Goal: Task Accomplishment & Management: Use online tool/utility

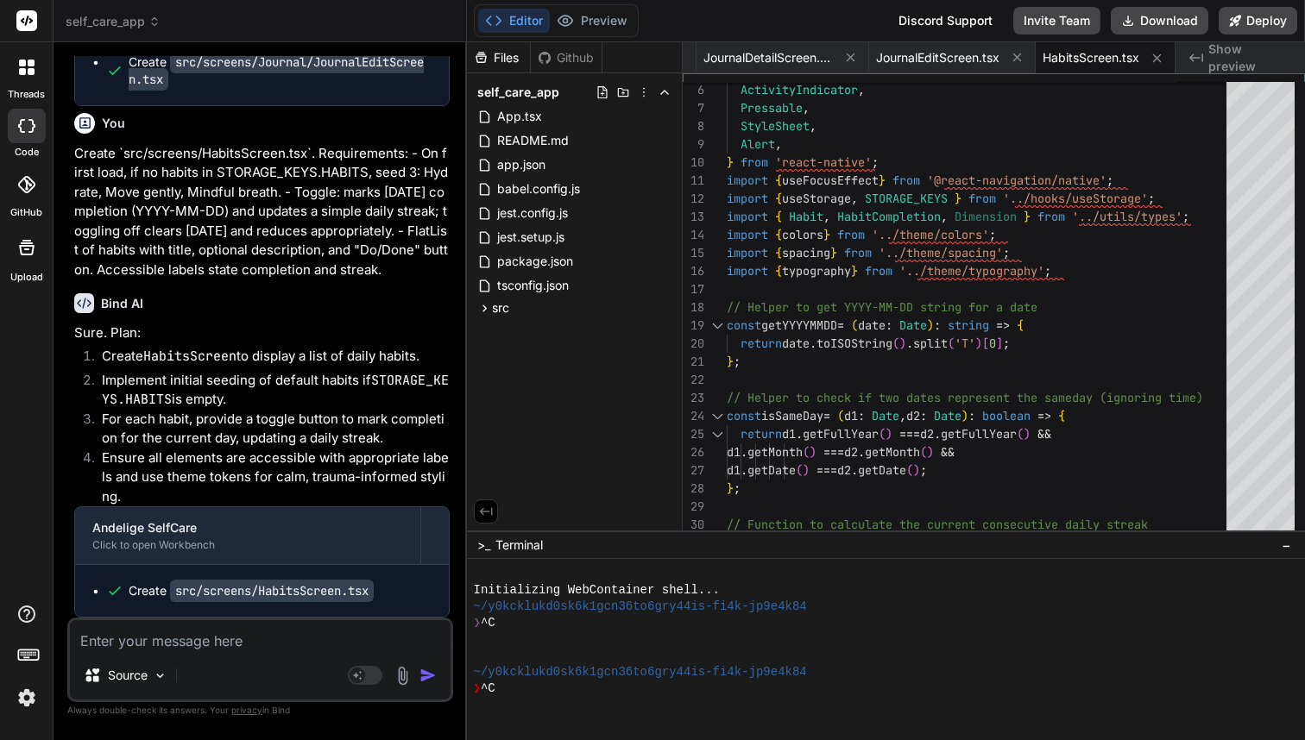
scroll to position [4, 0]
click at [249, 645] on textarea at bounding box center [260, 635] width 381 height 31
paste textarea "Create `src/screens/ProfileScreen.tsx`. Requirements: - Shows editable Name (Te…"
type textarea "Create `src/screens/ProfileScreen.tsx`. Requirements: - Shows editable Name (Te…"
type textarea "x"
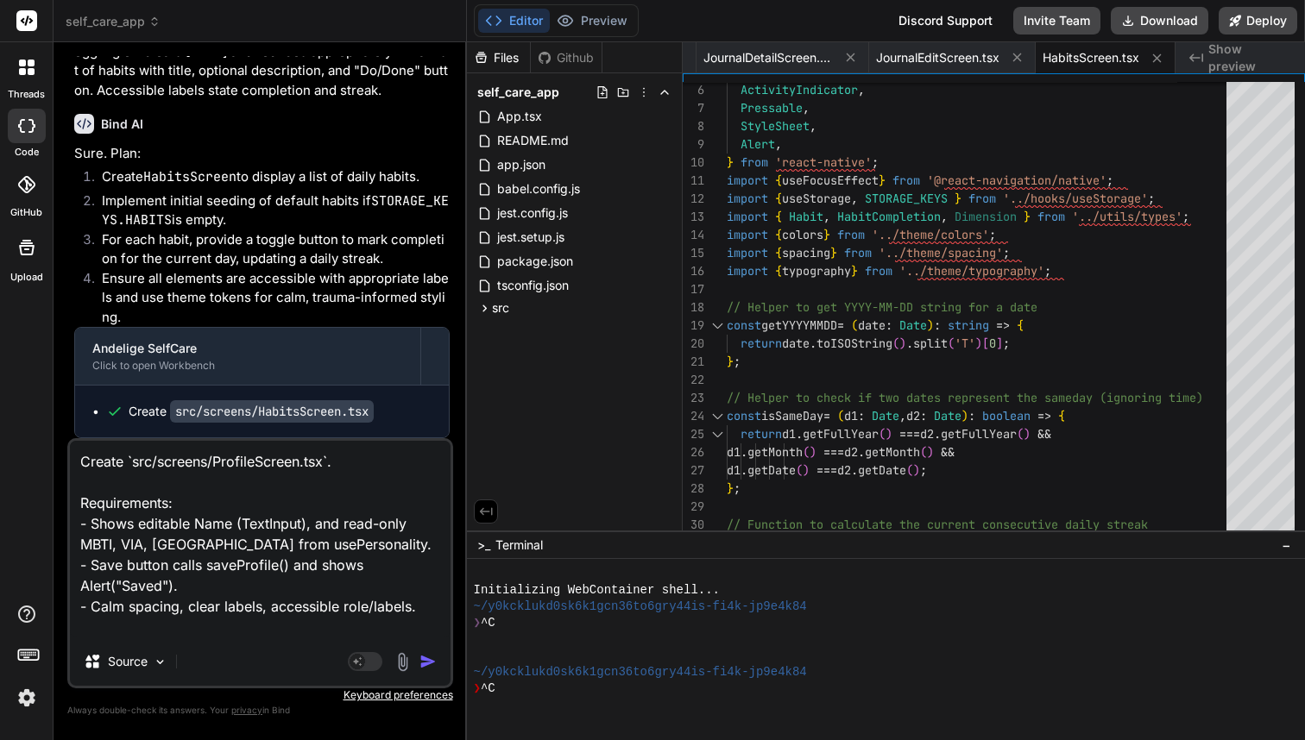
scroll to position [0, 0]
type textarea "Create `src/screens/ProfileScreen.tsx`. Requirements: - Shows editable Name (Te…"
click at [425, 661] on img "button" at bounding box center [427, 661] width 17 height 17
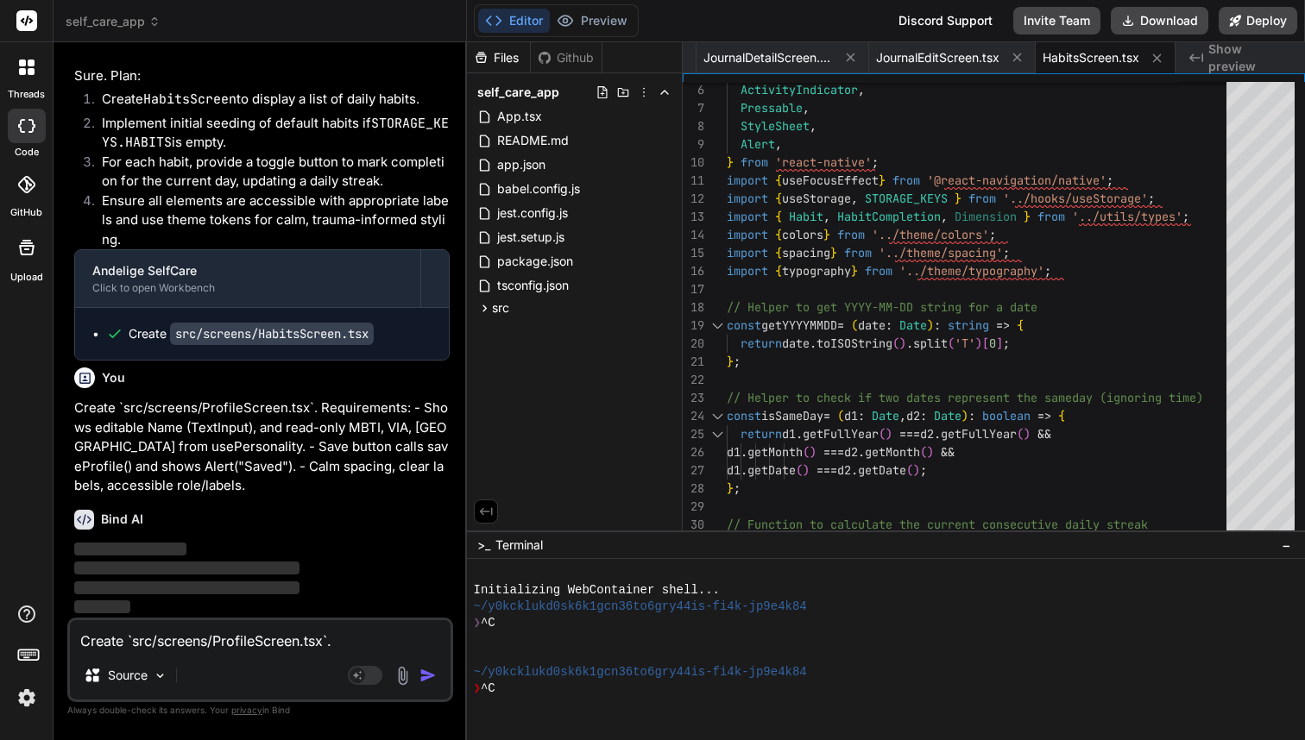
type textarea "x"
type textarea "string };\n JournalDetail: { entryId: string };\n JournalEdit: { entryId?: stri…"
type textarea "x"
type textarea "export default ProfileScreen;"
type textarea "x"
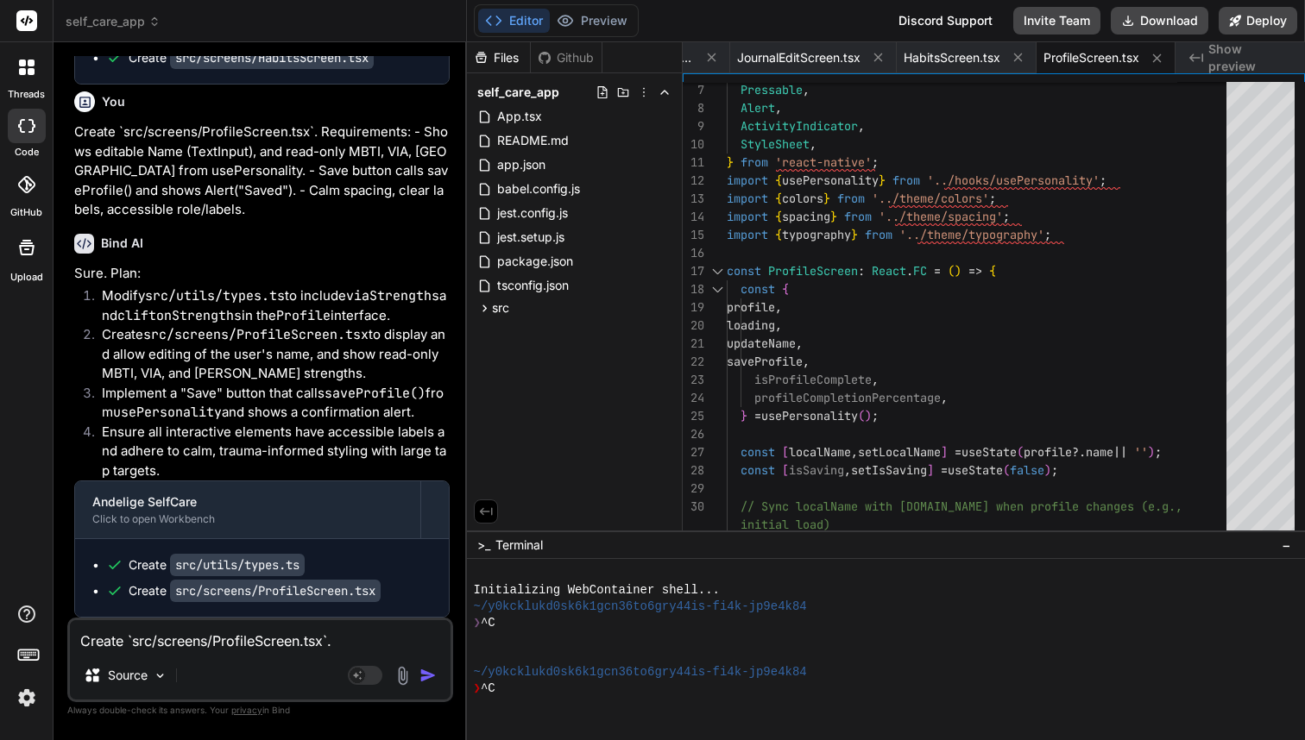
scroll to position [9329, 0]
click at [482, 309] on icon at bounding box center [484, 308] width 15 height 15
click at [499, 428] on icon at bounding box center [499, 434] width 15 height 15
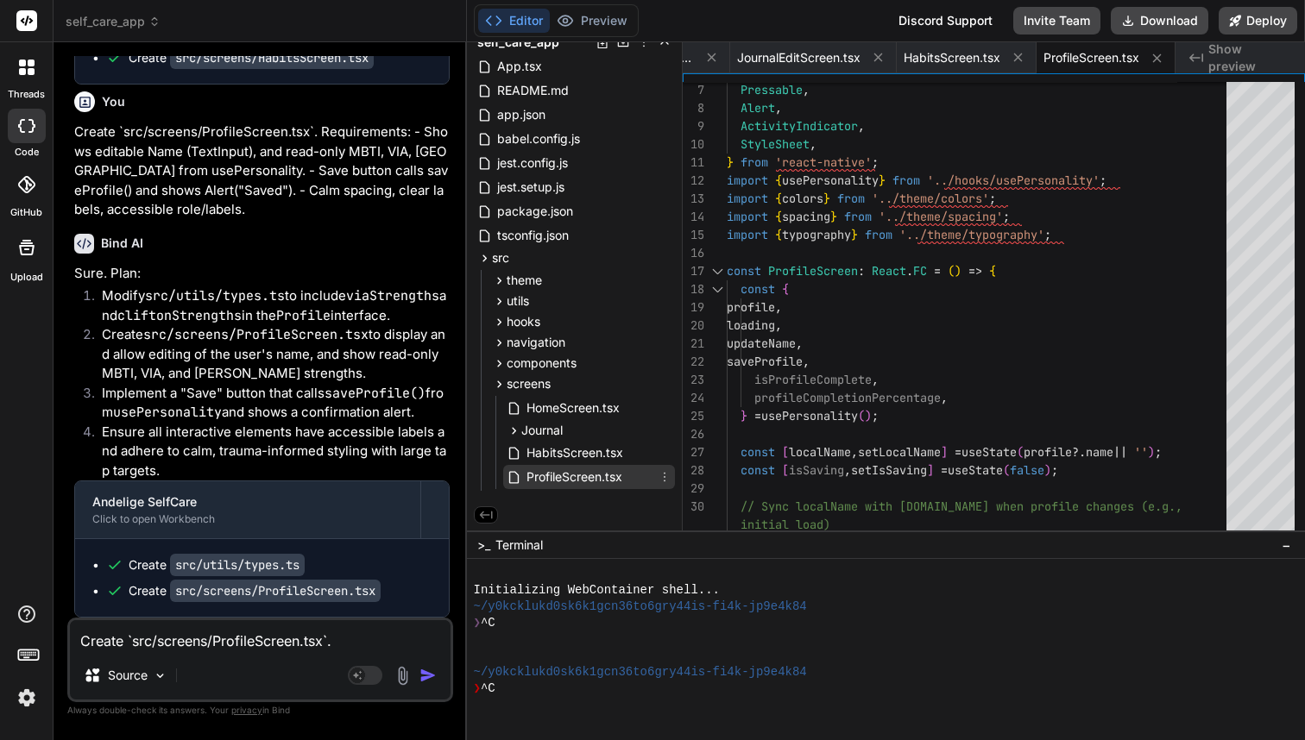
scroll to position [50, 0]
click at [570, 475] on span "ProfileScreen.tsx" at bounding box center [574, 477] width 99 height 21
click at [481, 262] on icon at bounding box center [484, 258] width 15 height 15
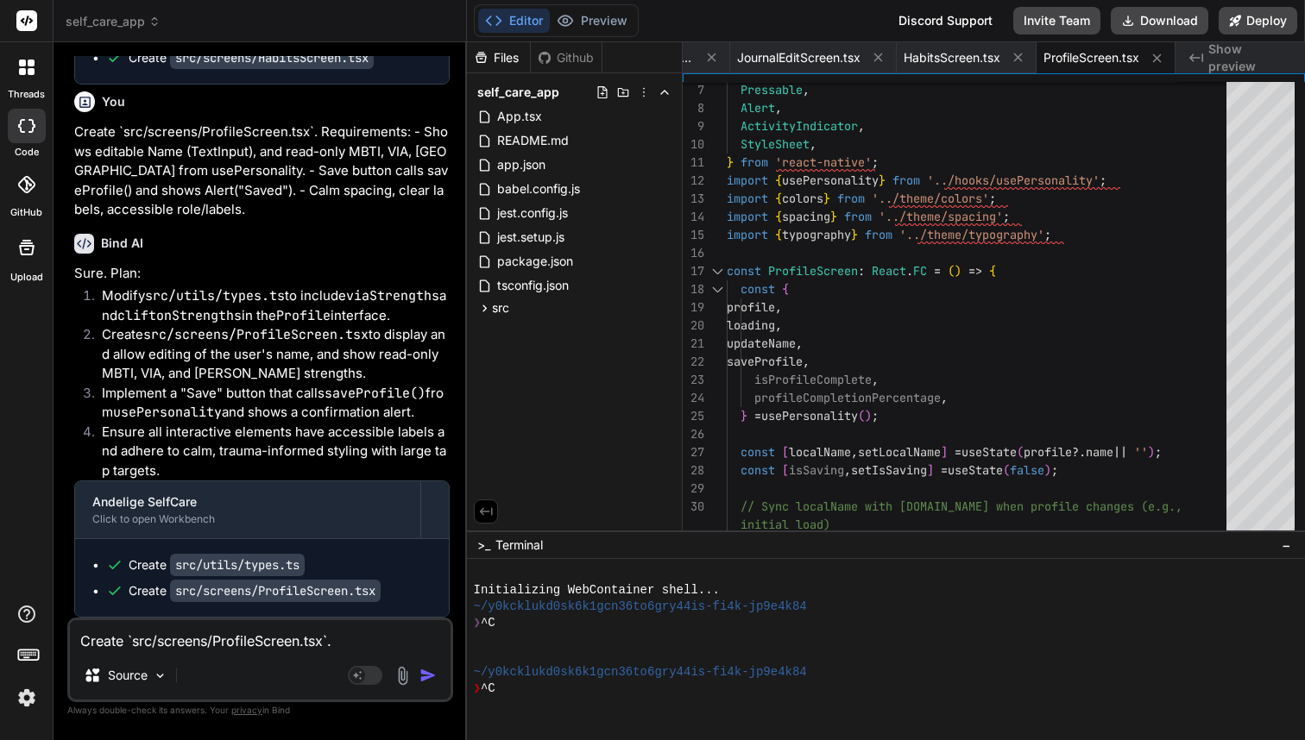
scroll to position [7, 0]
click at [177, 638] on textarea "Create `src/screens/ProfileScreen.tsx`. Requirements: - Shows editable Name (Te…" at bounding box center [260, 635] width 381 height 31
paste textarea "Create `src/screens/Onboarding/WelcomeScreen.tsx`. Requirements: - Gentle intro…"
type textarea "Create `src/screens/Onboarding/WelcomeScreen.tsx`. Requirements: - Gentle intro…"
type textarea "x"
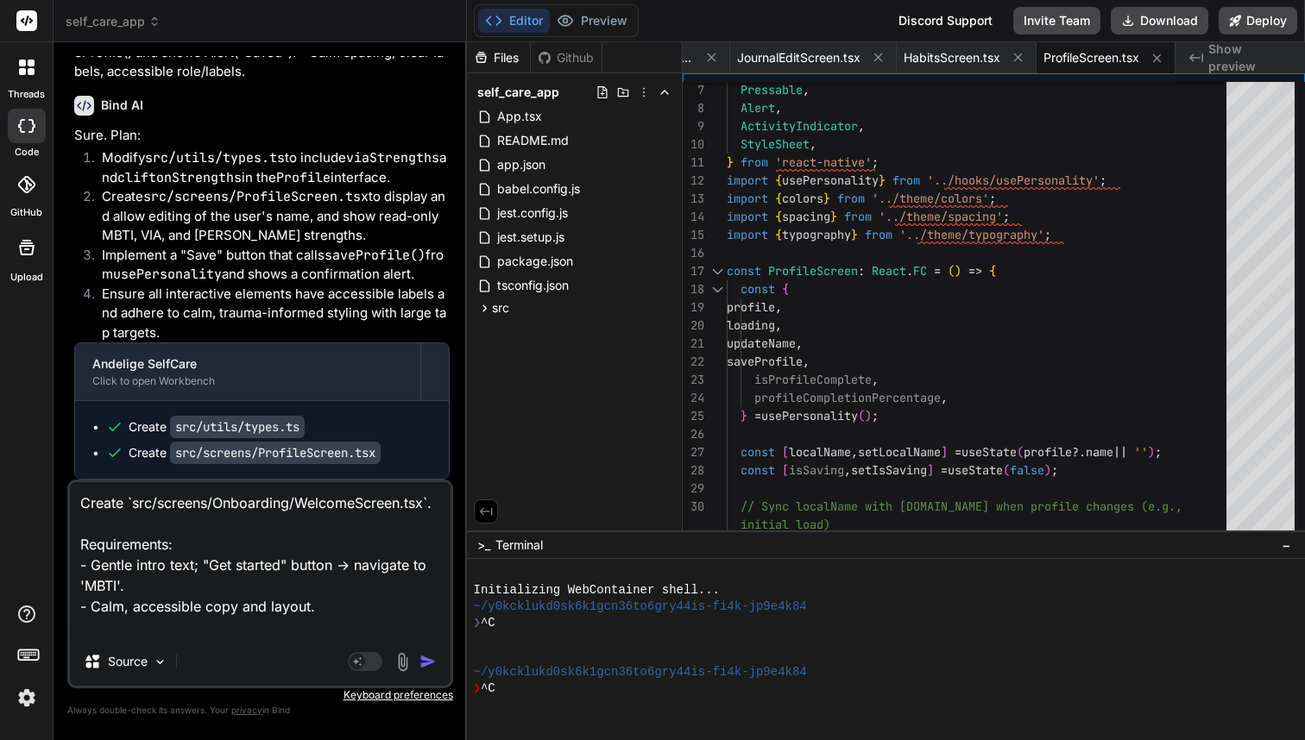
scroll to position [0, 0]
type textarea "Create `src/screens/Onboarding/WelcomeScreen.tsx`. Requirements: - Gentle intro…"
click at [428, 662] on img "button" at bounding box center [427, 661] width 17 height 17
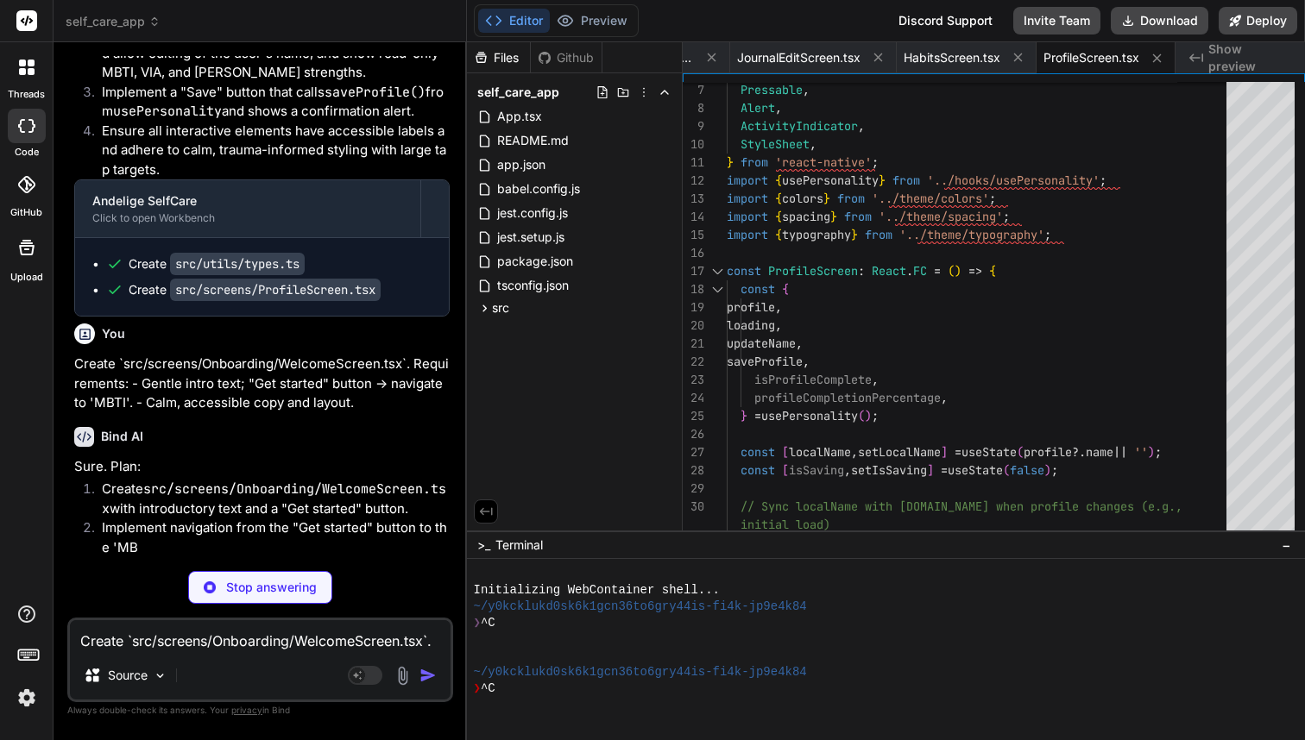
scroll to position [9528, 0]
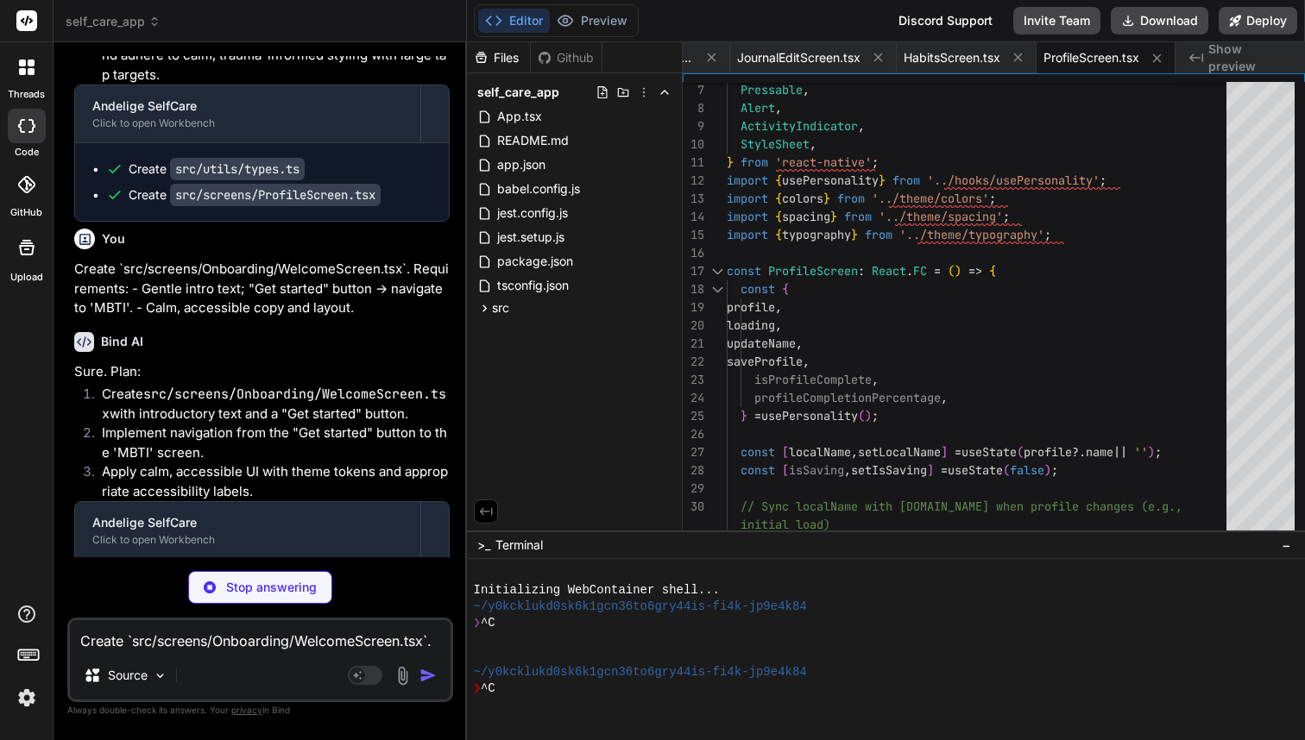
type textarea "x"
type textarea "}, getStartedButtonText: { ...typography.styles.button, color: colors.white, fo…"
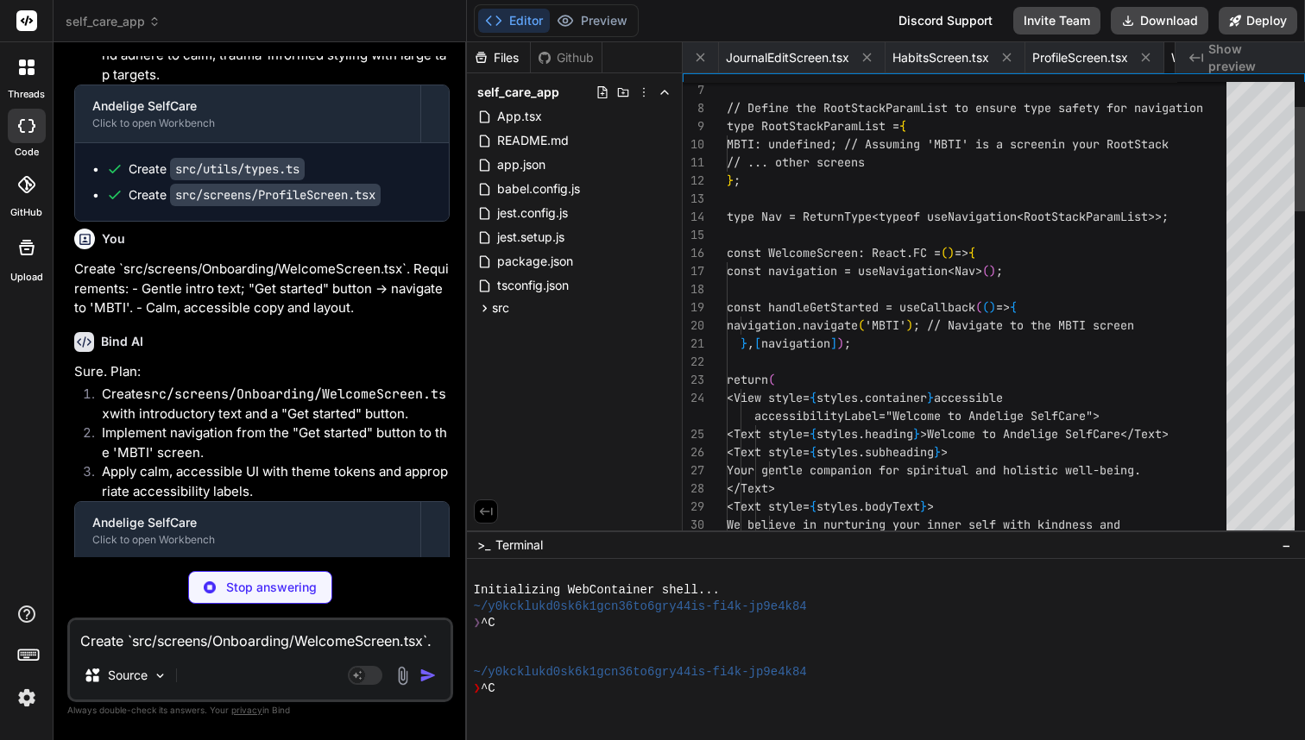
scroll to position [0, 3943]
type textarea "x"
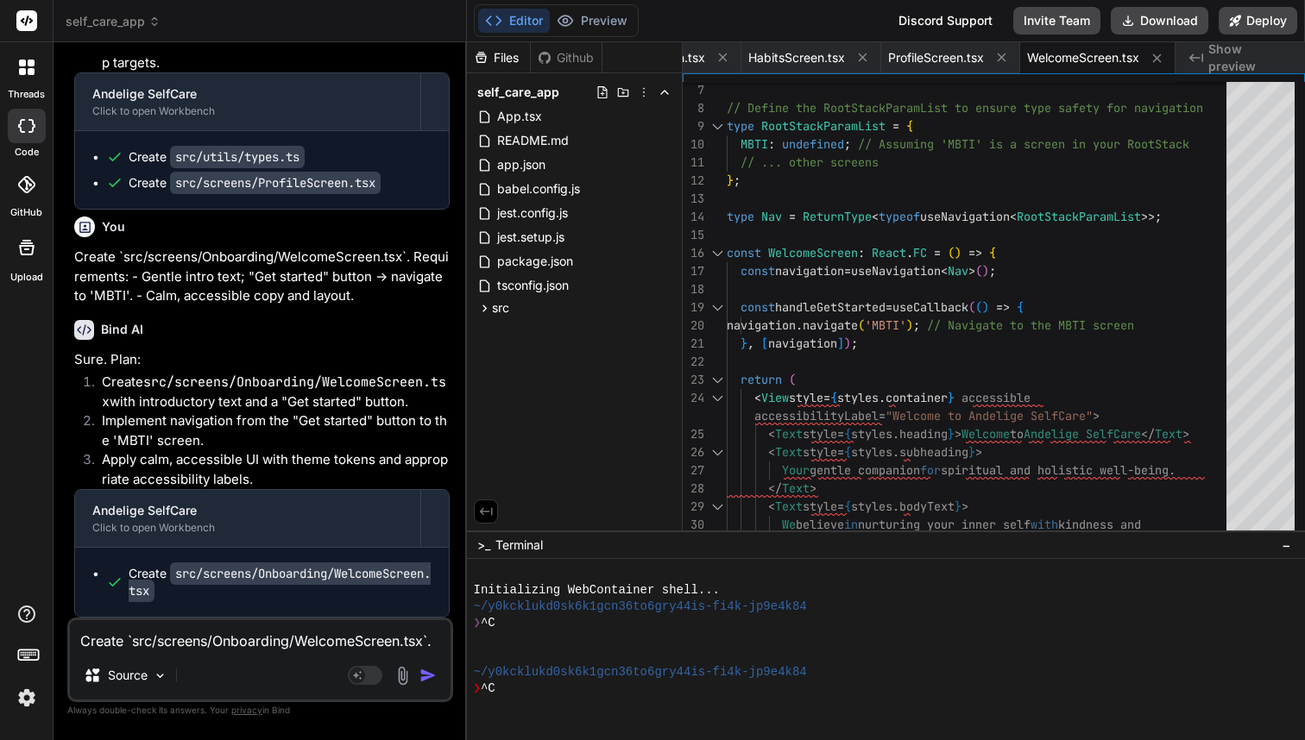
scroll to position [2, 0]
click at [243, 638] on textarea "Create `src/screens/Onboarding/WelcomeScreen.tsx`. Requirements: - Gentle intro…" at bounding box center [260, 635] width 381 height 31
paste textarea "Create `src/screens/Onboarding/MBTIScreen.tsx`. Requirements: - Input for 4-cha…"
type textarea "Create `src/screens/Onboarding/MBTIScreen.tsx`. Requirements: - Input for 4-cha…"
type textarea "x"
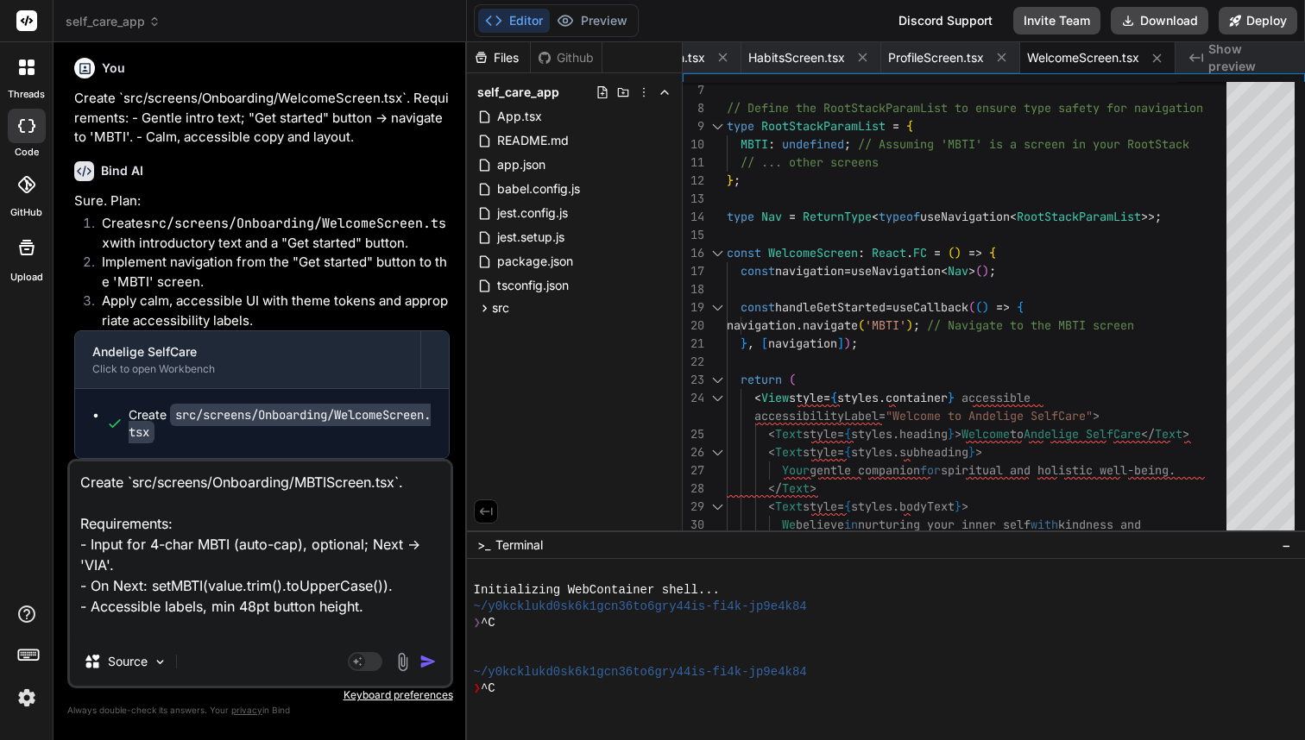
type textarea "Create `src/screens/Onboarding/MBTIScreen.tsx`. Requirements: - Input for 4-cha…"
click at [426, 660] on img "button" at bounding box center [427, 661] width 17 height 17
type textarea "x"
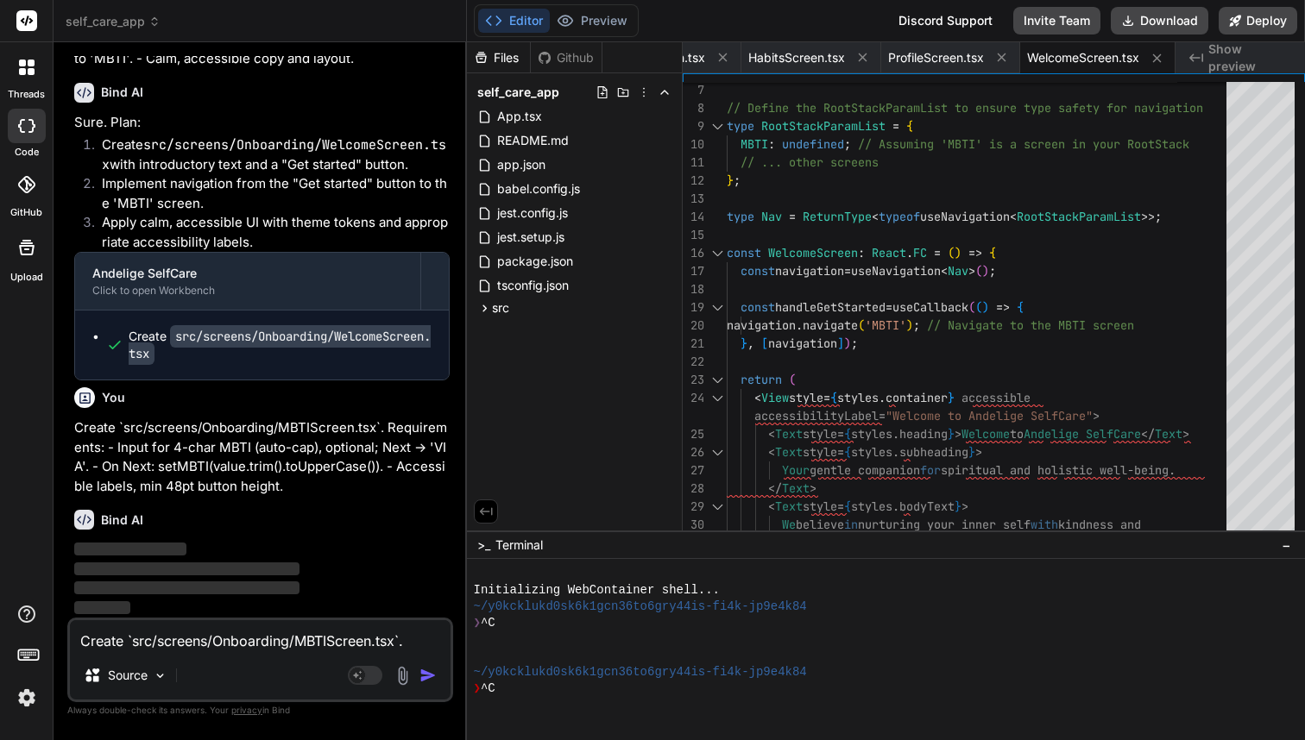
scroll to position [4, 0]
click at [165, 632] on textarea "Create `src/screens/Onboarding/MBTIScreen.tsx`. Requirements: - Input for 4-cha…" at bounding box center [260, 635] width 381 height 31
paste textarea "Create `src/screens/Onboarding/VIAScreen.tsx`. Requirements: - Input comma-sepa…"
type textarea "Create `src/screens/Onboarding/VIAScreen.tsx`. Requirements: - Input comma-sepa…"
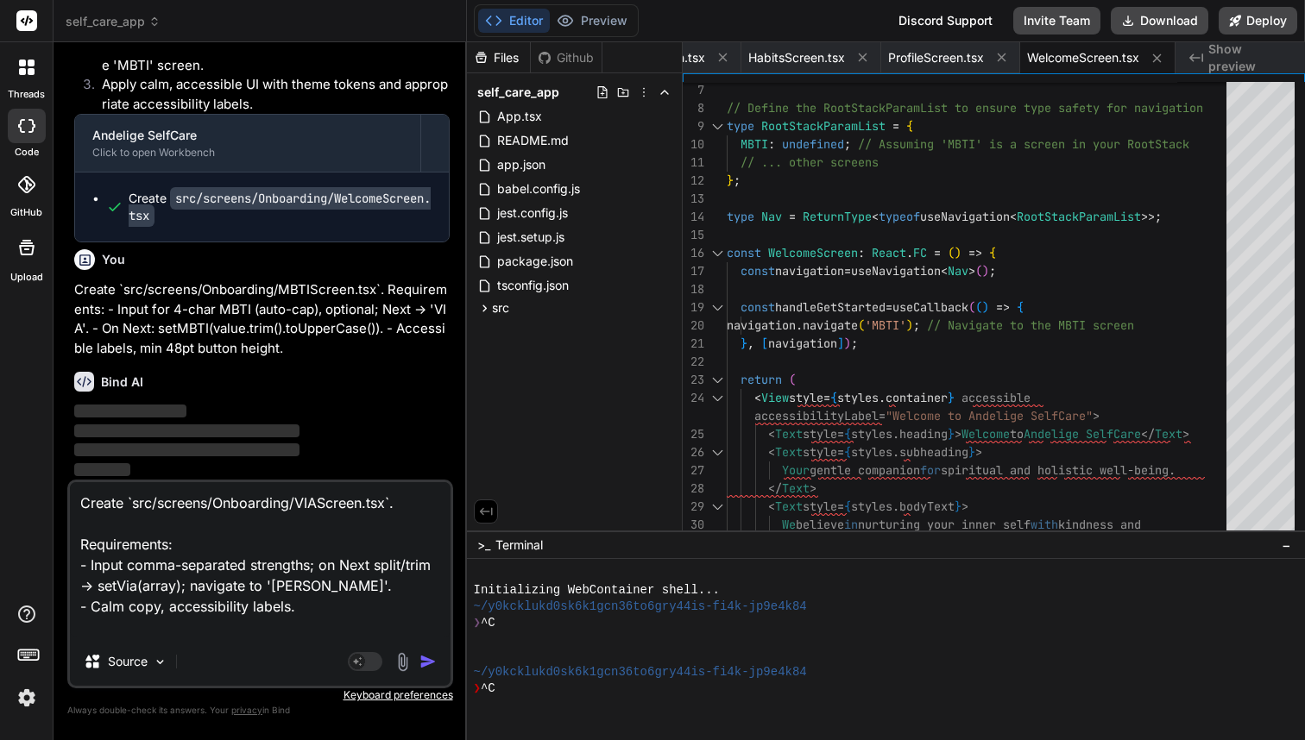
scroll to position [10089, 0]
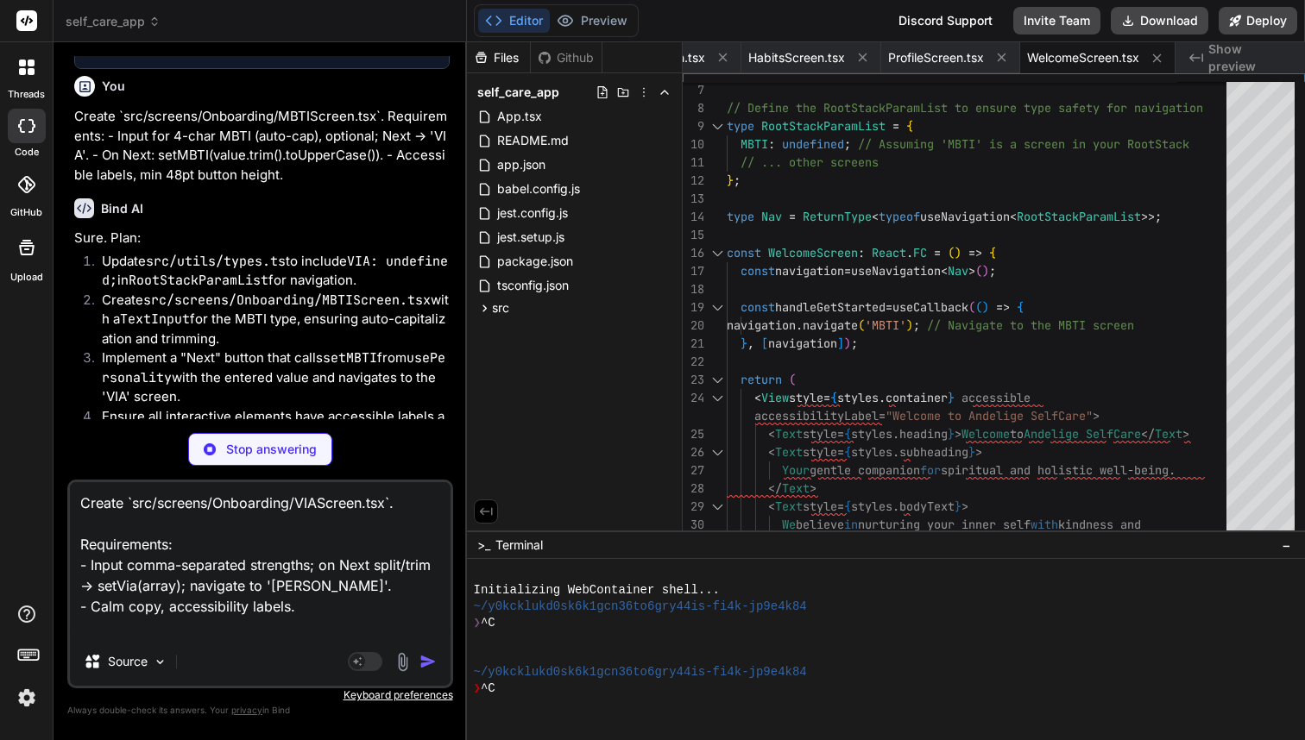
type textarea "x"
type textarea "string };\n JournalDetail: { entryId: string };\n JournalEdit: { entryId?: stri…"
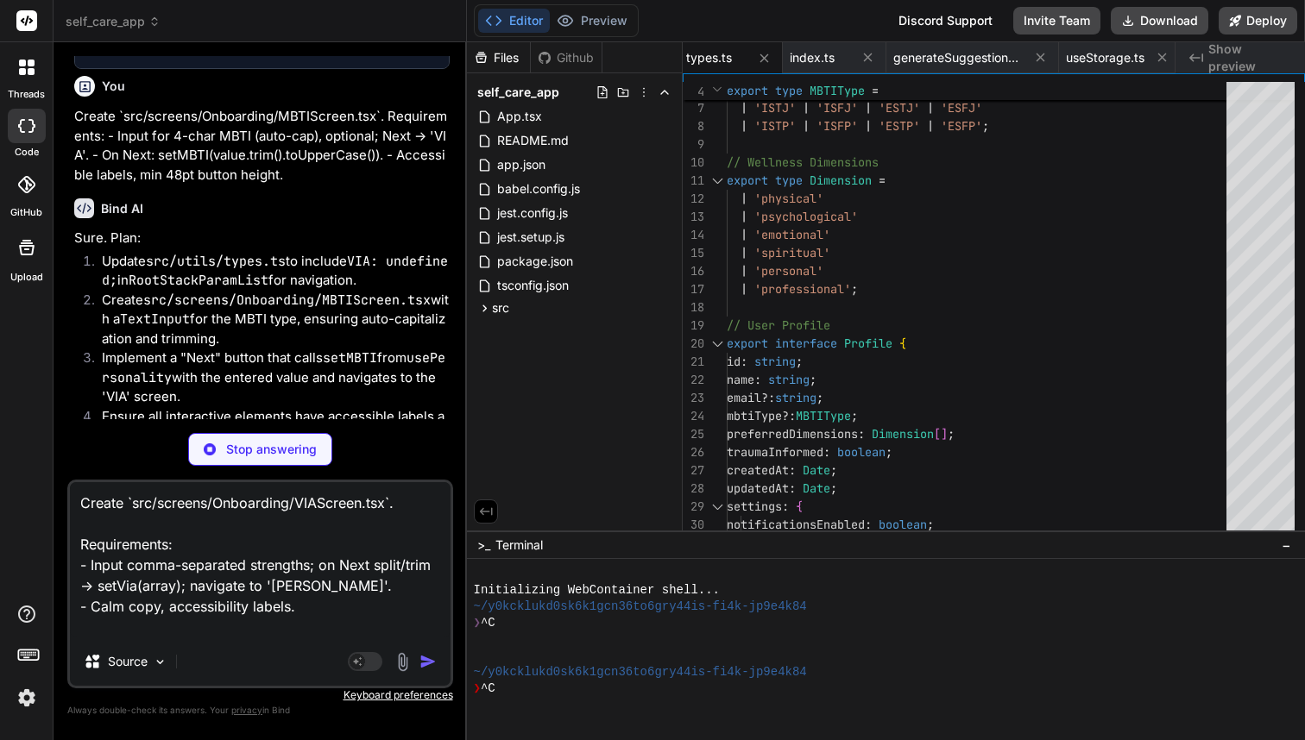
type textarea "x"
type textarea "export default MBTIScreen;"
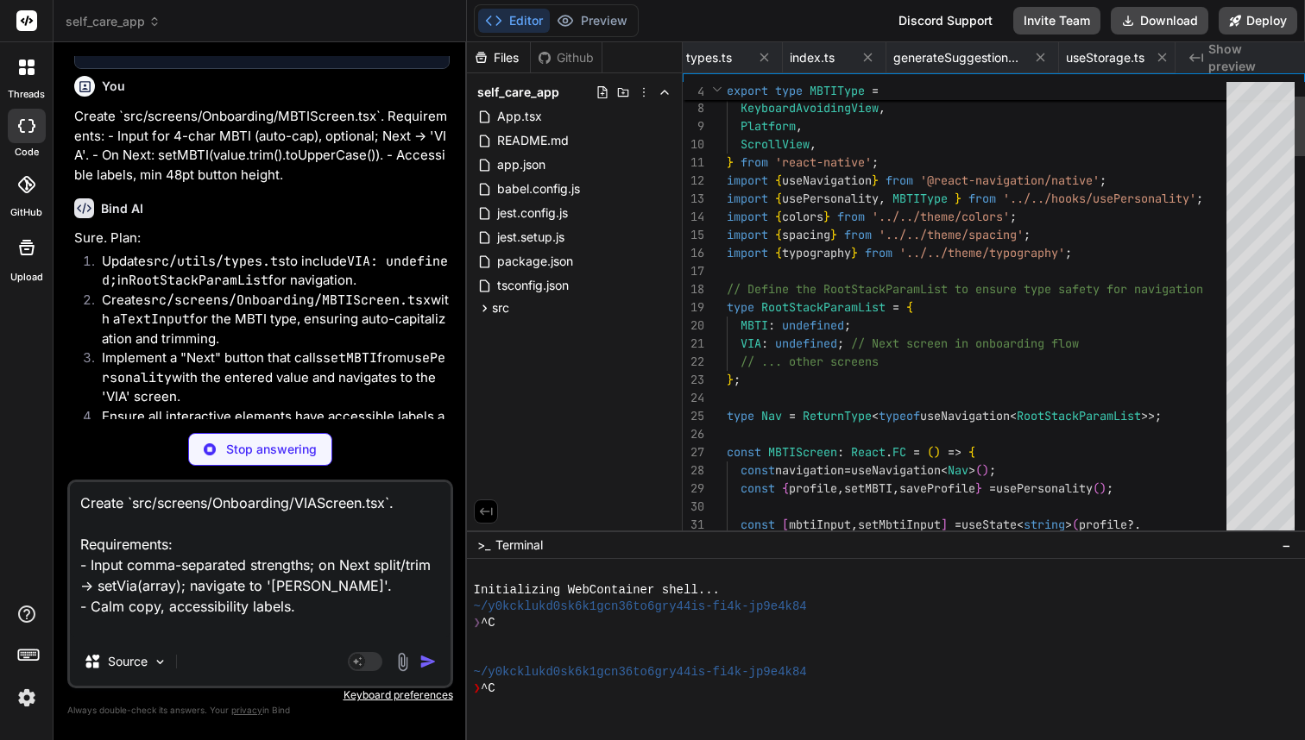
scroll to position [0, 4076]
type textarea "x"
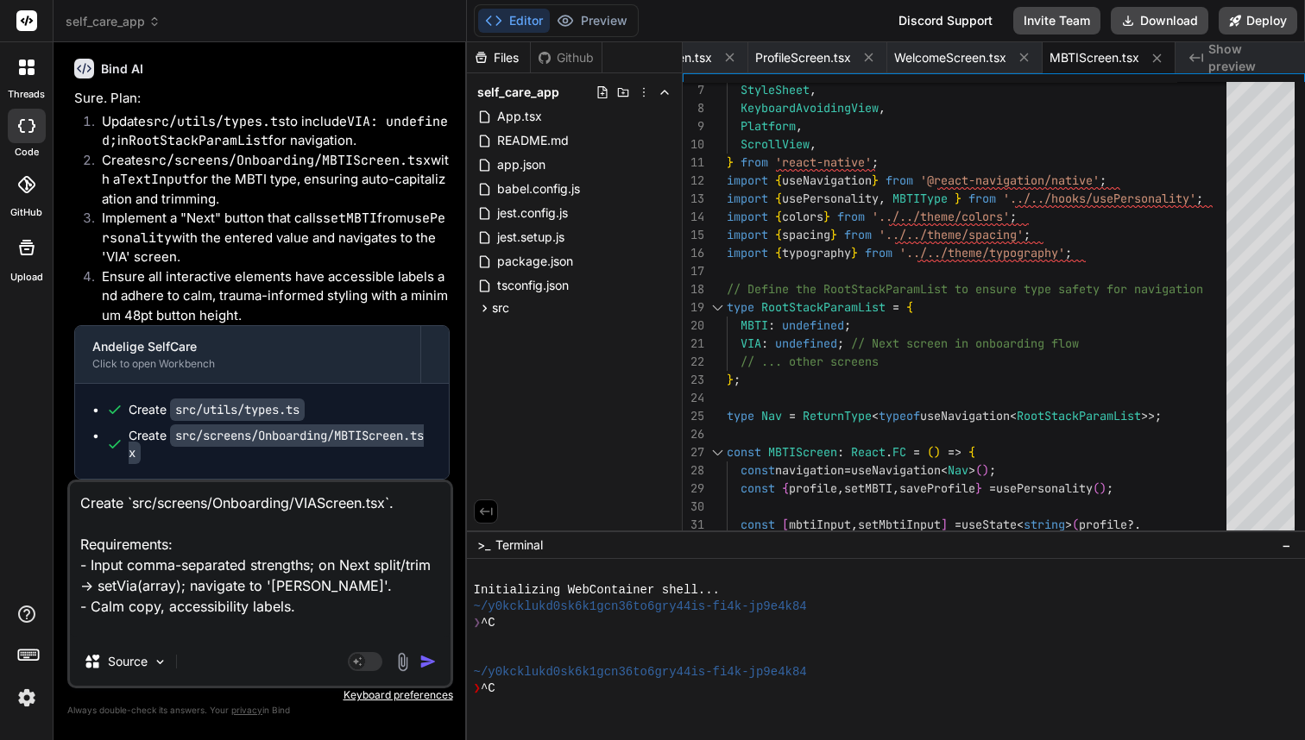
scroll to position [10414, 0]
type textarea "Create `src/screens/Onboarding/VIAScreen.tsx`. Requirements: - Input comma-sepa…"
click at [431, 663] on img "button" at bounding box center [427, 661] width 17 height 17
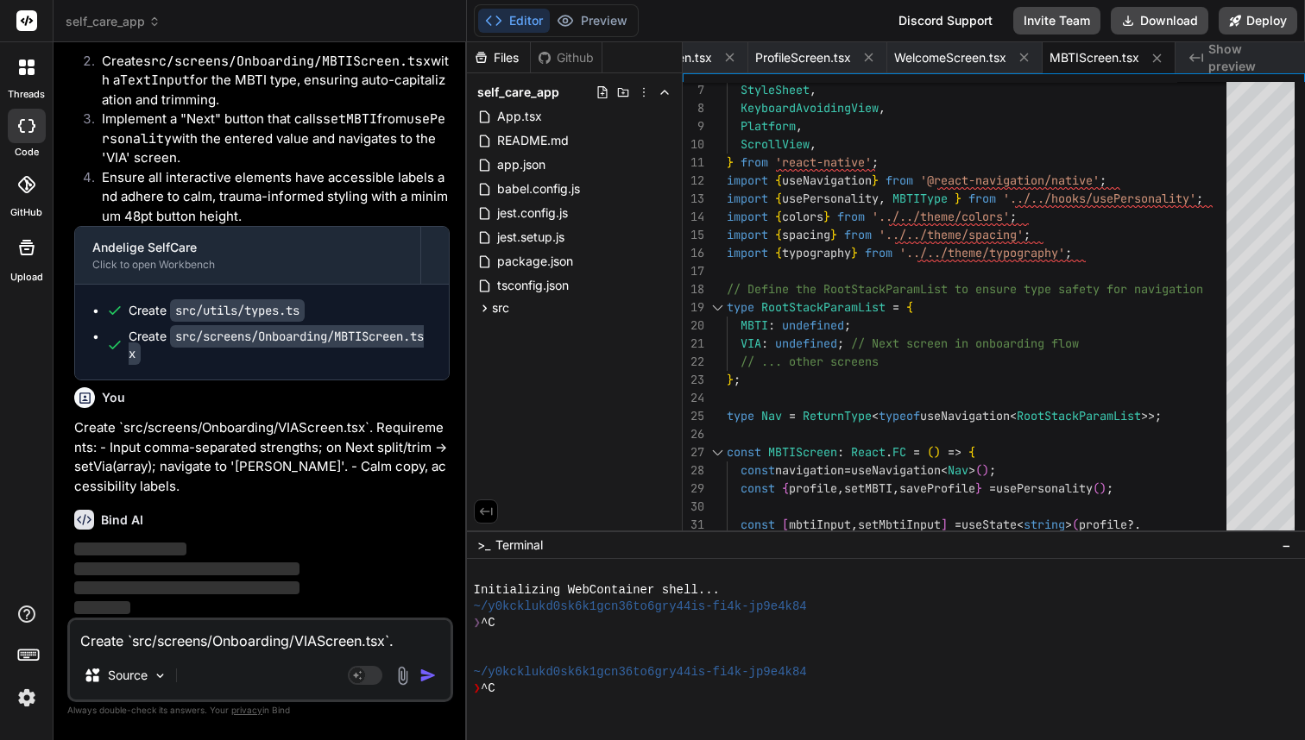
scroll to position [10494, 0]
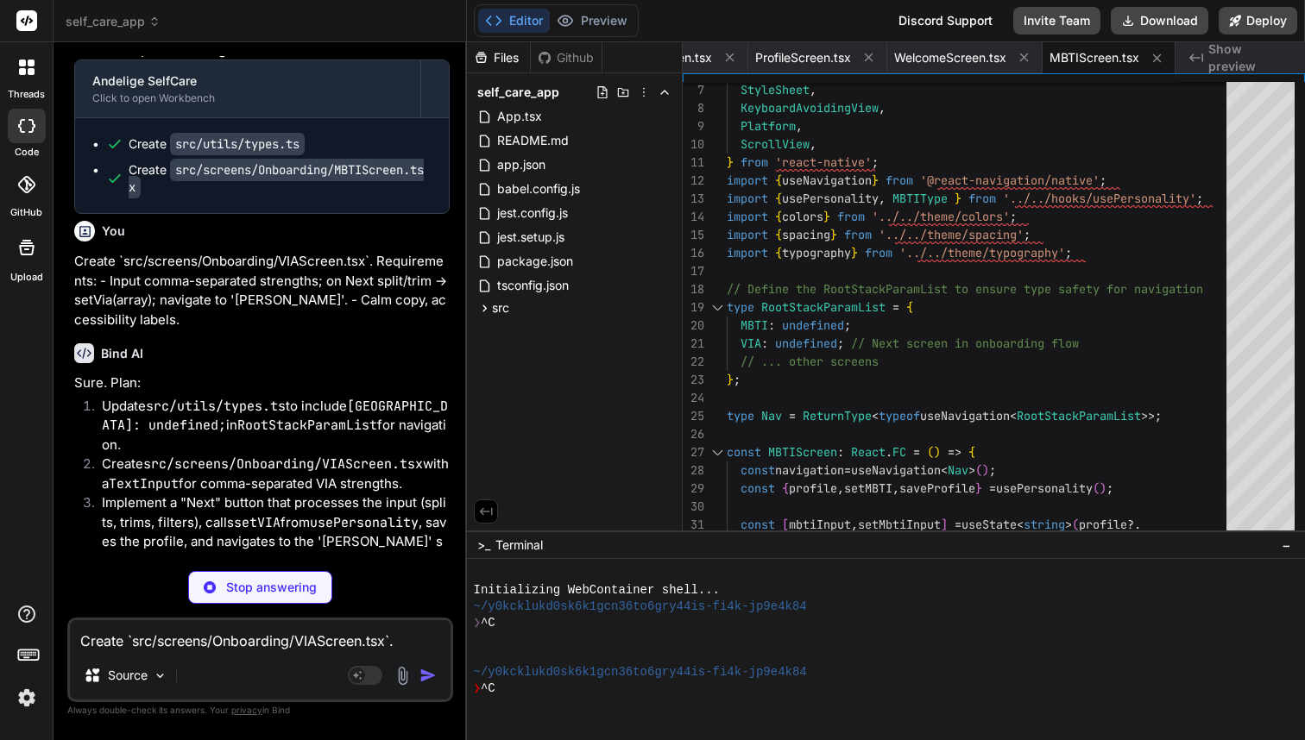
type textarea "x"
type textarea "string };\n JournalDetail: { entryId: string };\n JournalEdit: { entryId?: stri…"
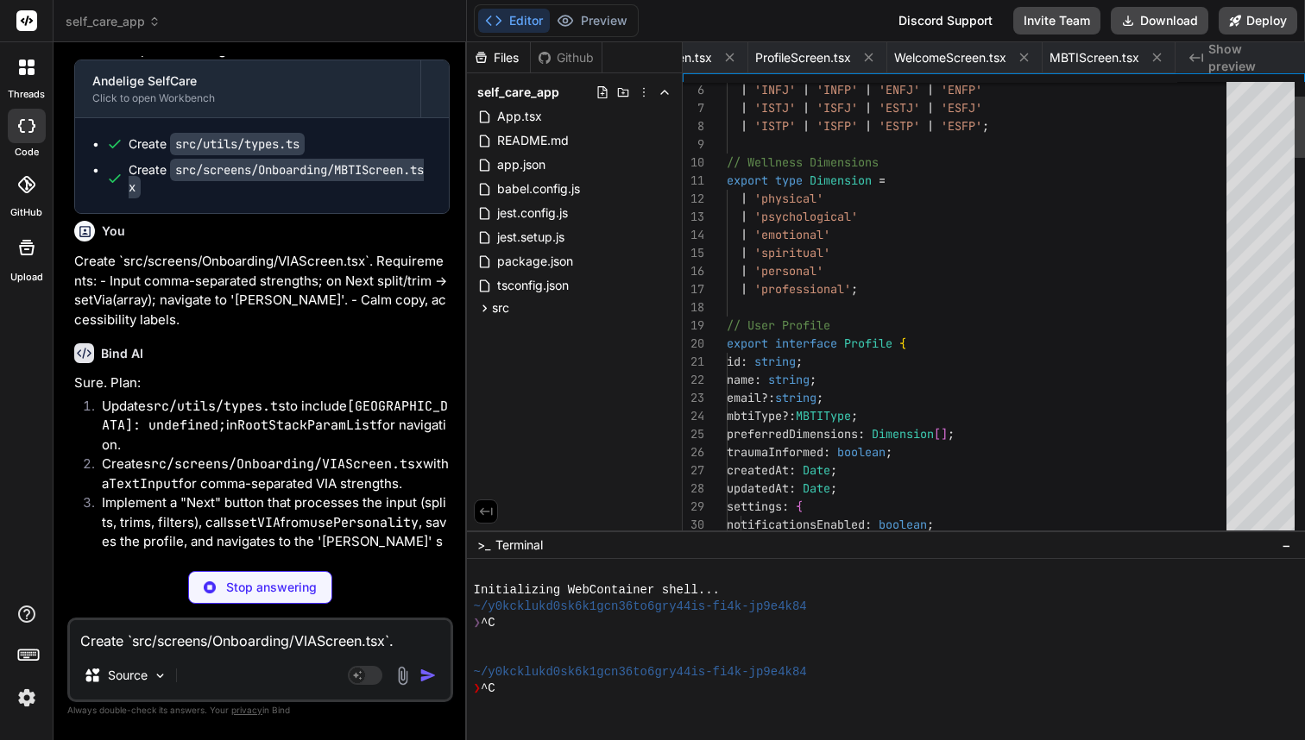
scroll to position [0, 2406]
type textarea "x"
type textarea "color: colors.white, fontWeight: '600', }, }); export default VIAScreen;"
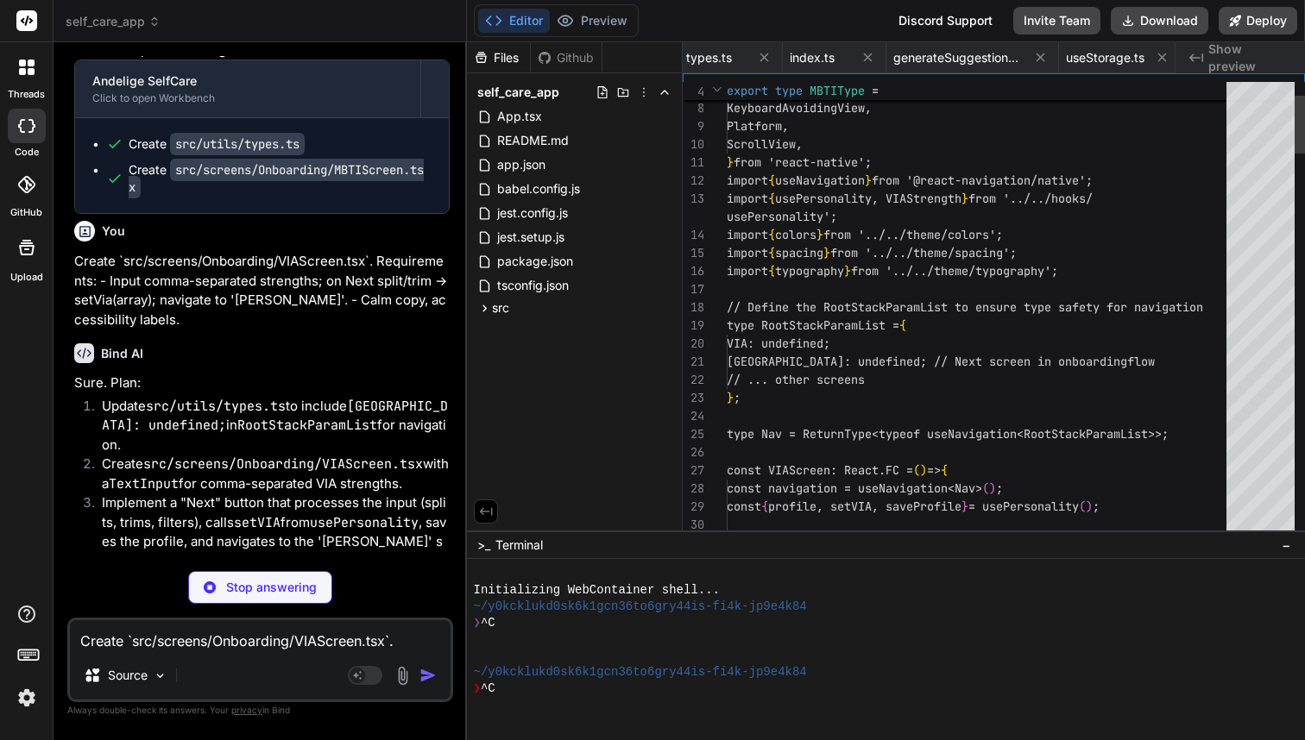
scroll to position [0, 4199]
type textarea "x"
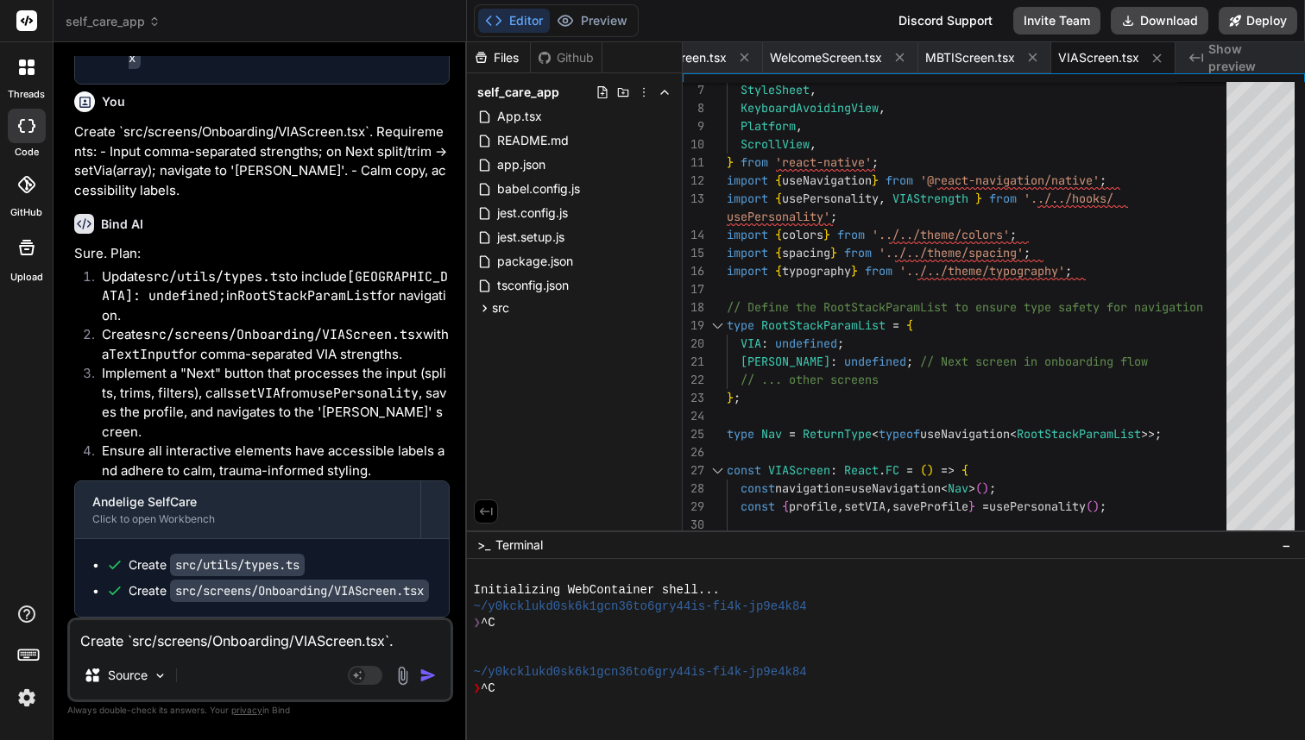
scroll to position [0, 0]
click at [122, 642] on textarea "Create `src/screens/Onboarding/VIAScreen.tsx`. Requirements: - Input comma-sepa…" at bounding box center [260, 635] width 381 height 31
paste textarea "Create `src/screens/Onboarding/CliftonScreen.tsx`. Requirements: - Input comma-…"
type textarea "Create `src/screens/Onboarding/CliftonScreen.tsx`. Requirements: - Input comma-…"
type textarea "x"
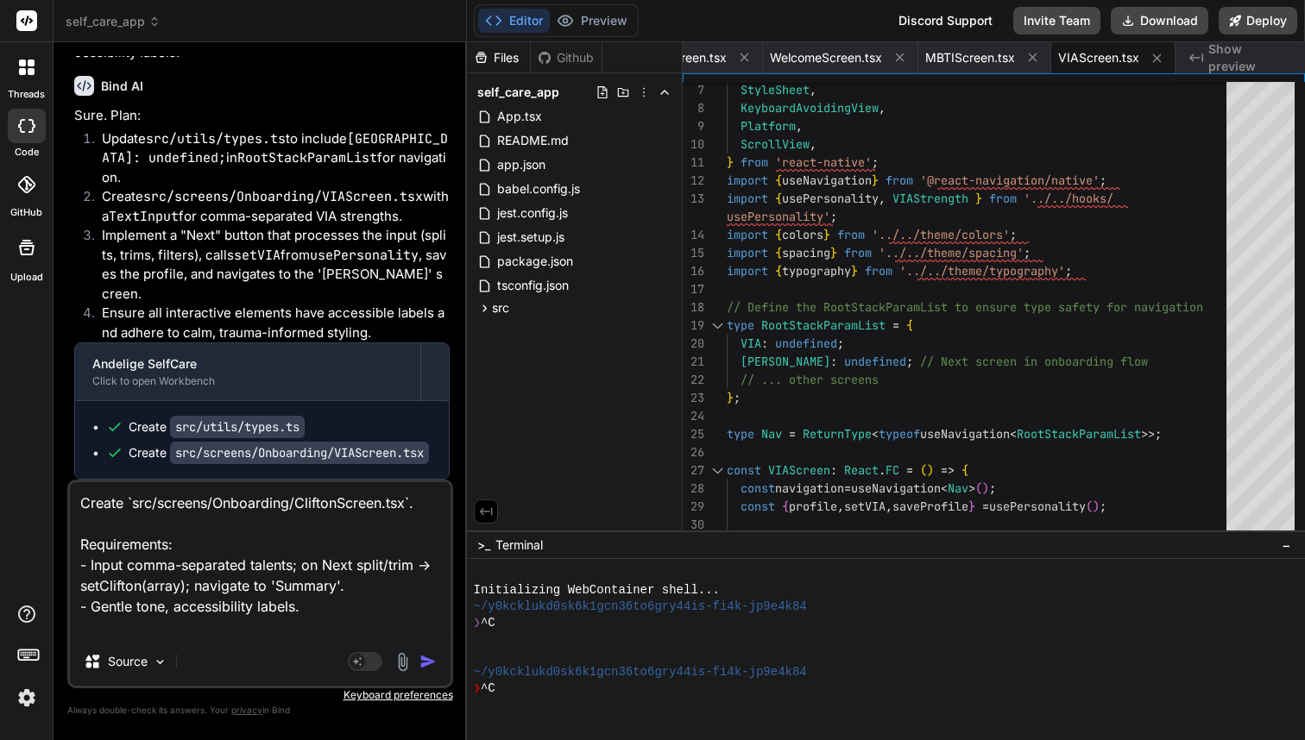
type textarea "Create `src/screens/Onboarding/CliftonScreen.tsx`. Requirements: - Input comma-…"
click at [425, 661] on img "button" at bounding box center [427, 661] width 17 height 17
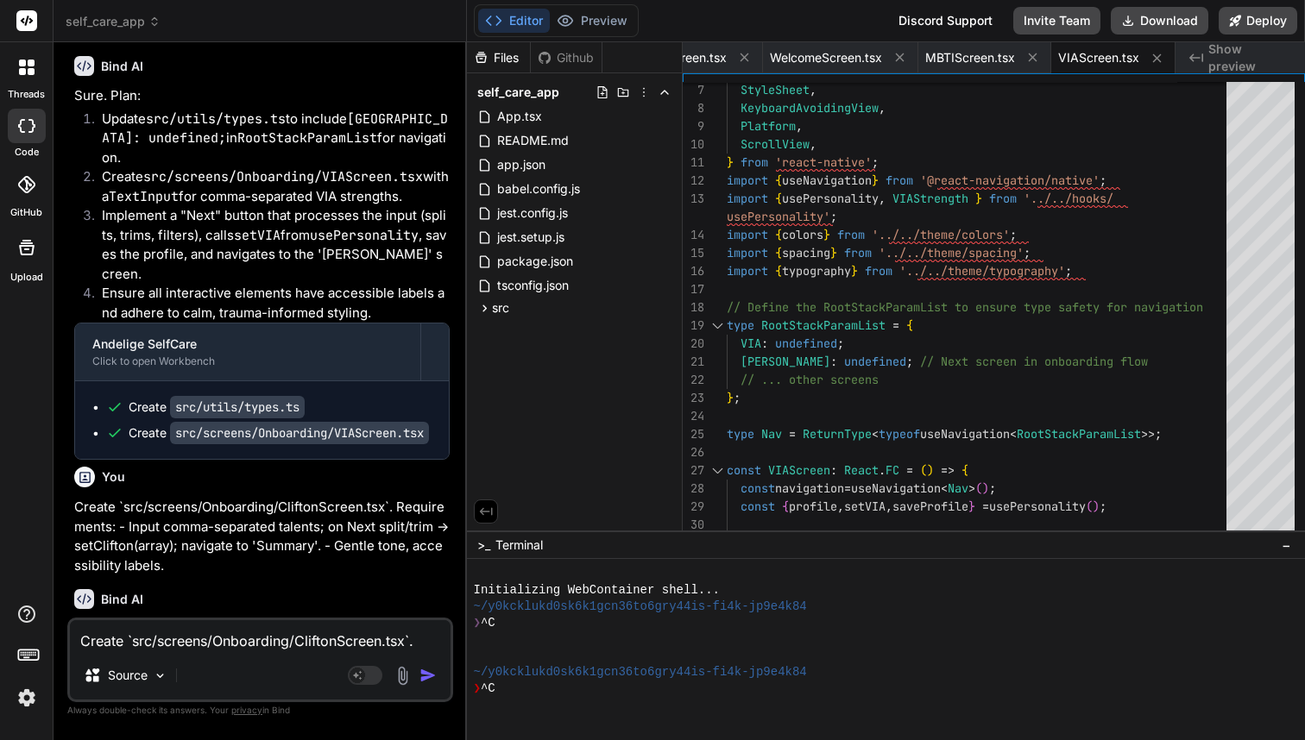
scroll to position [11016, 0]
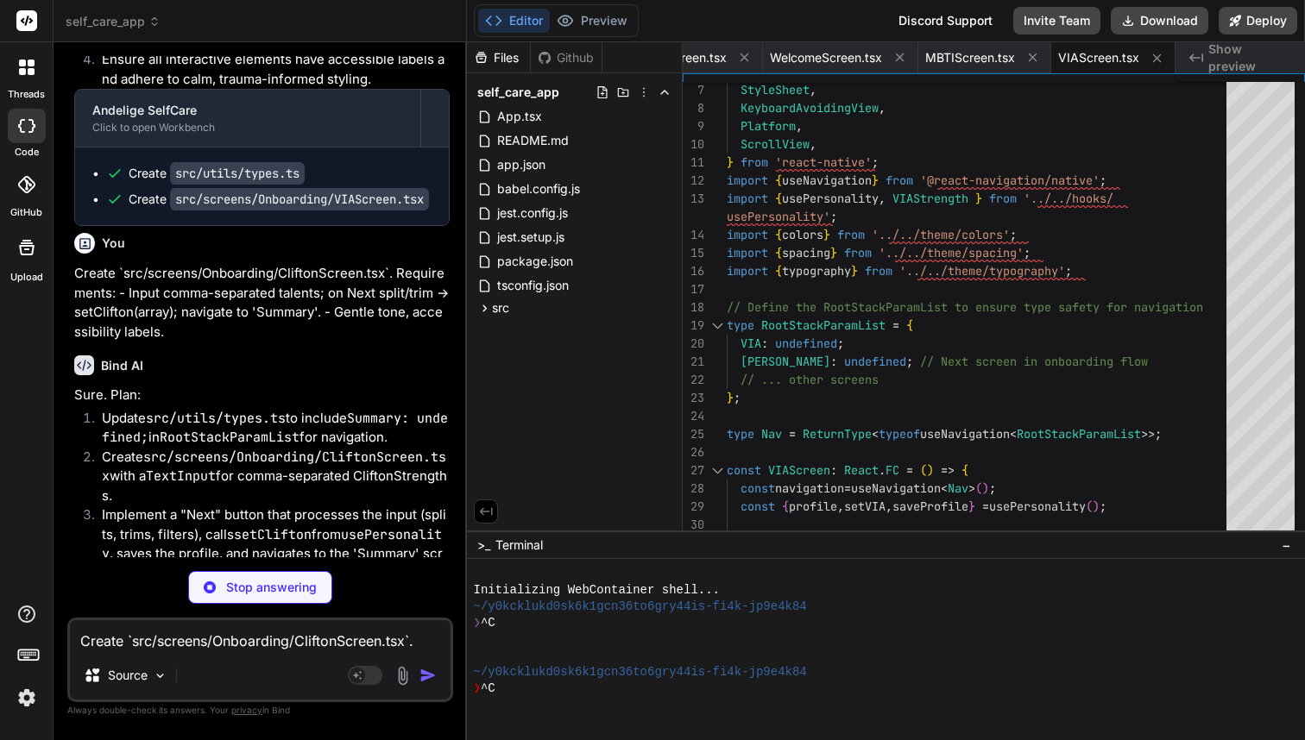
type textarea "x"
type textarea "string };\n JournalDetail: { entryId: string };\n JournalEdit: { entryId?: stri…"
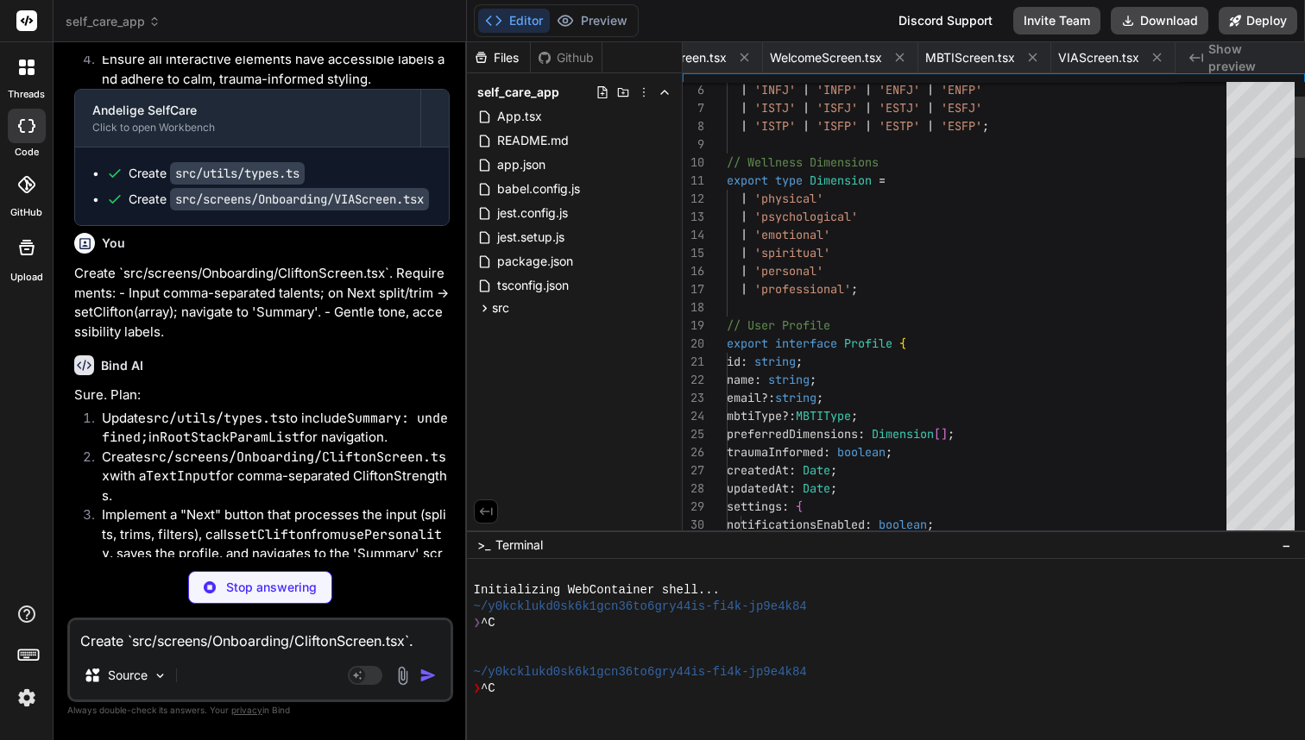
scroll to position [0, 2406]
type textarea "x"
type textarea "color: colors.white, fontWeight: '600', }, }); export default CliftonScreen;"
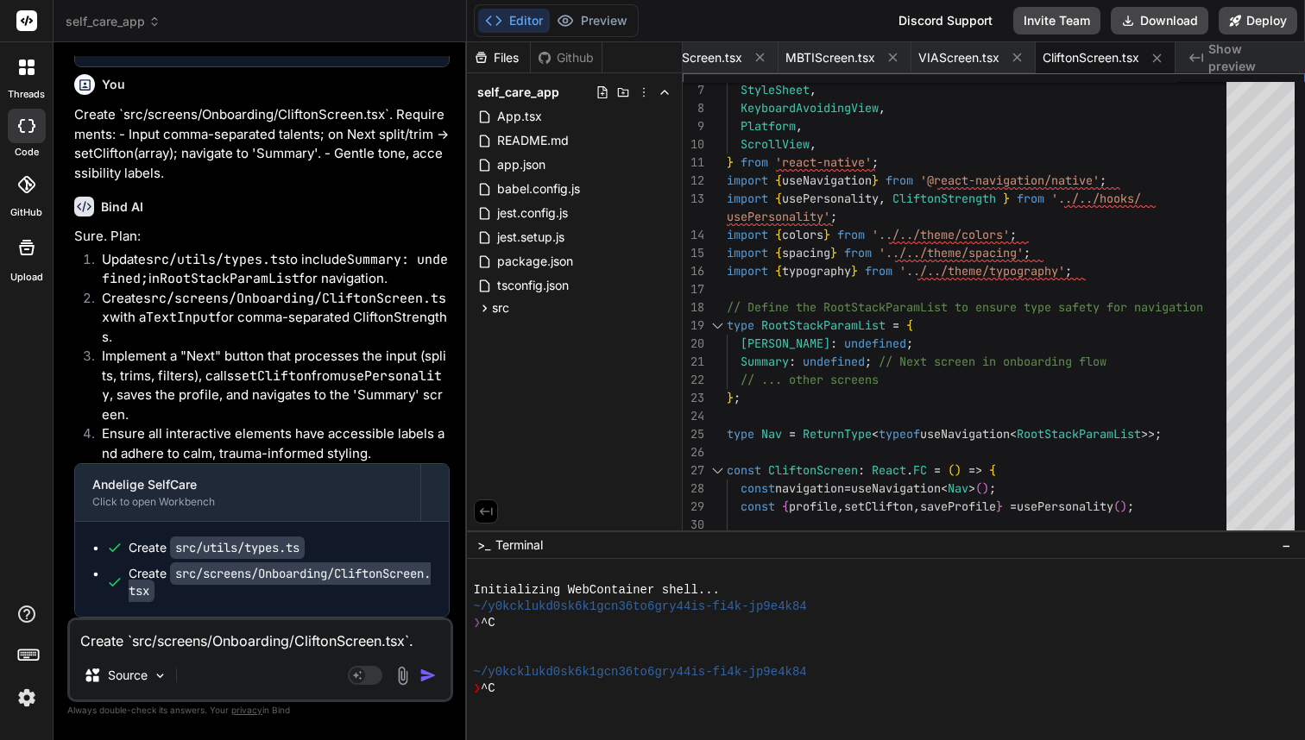
scroll to position [11325, 0]
click at [135, 663] on div "Source" at bounding box center [125, 675] width 97 height 35
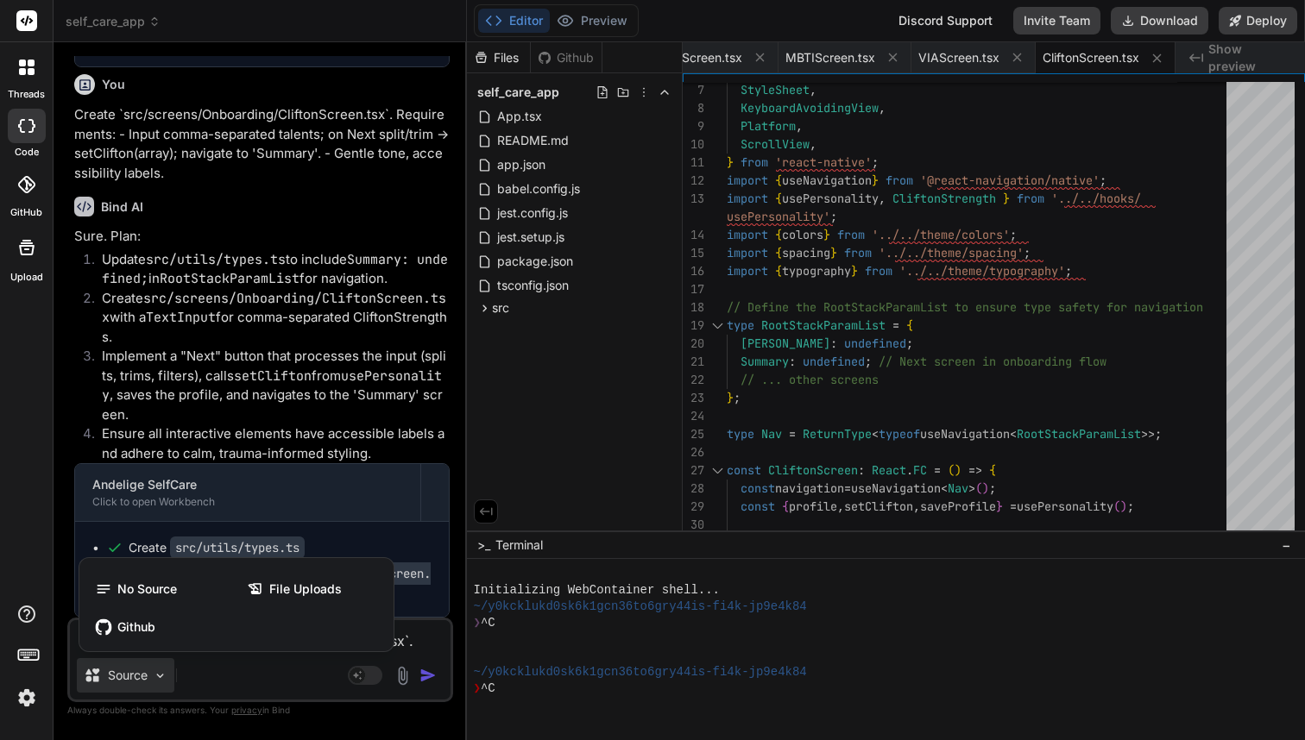
click at [239, 677] on div at bounding box center [652, 370] width 1305 height 740
type textarea "x"
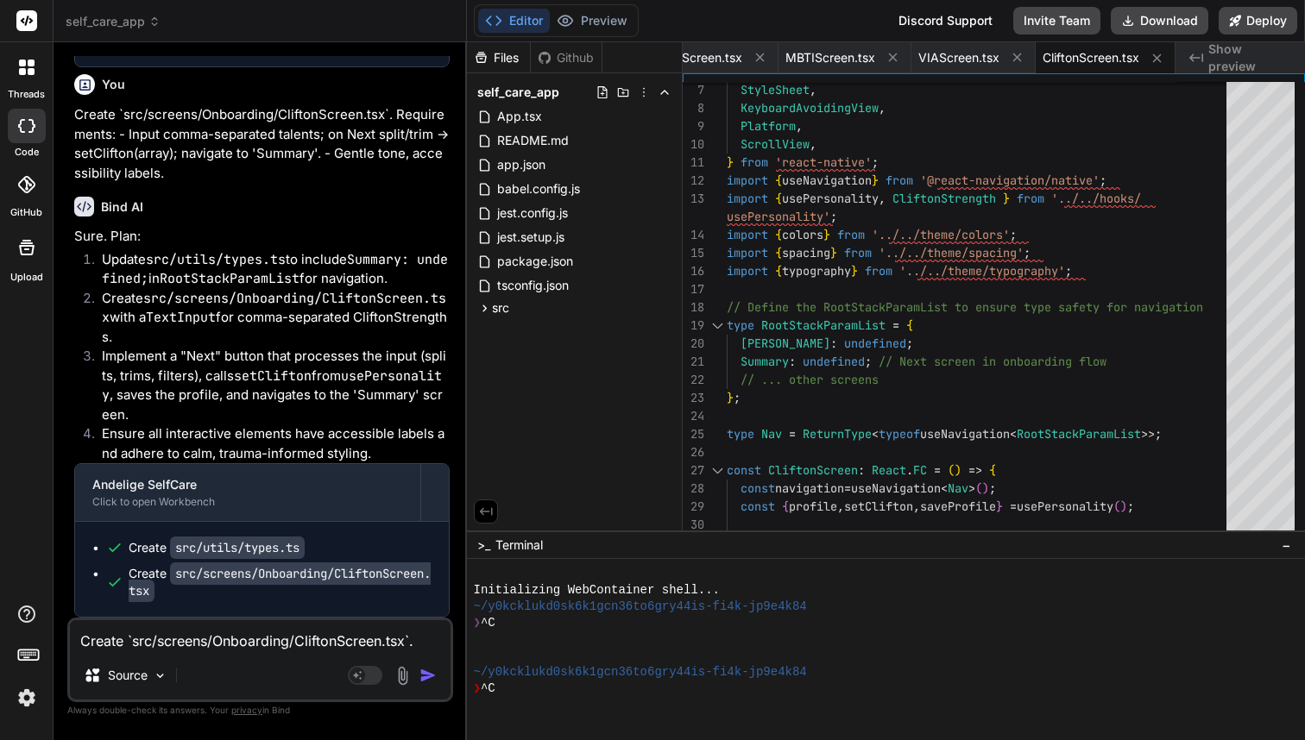
click at [158, 643] on textarea "Create `src/screens/Onboarding/CliftonScreen.tsx`. Requirements: - Input comma-…" at bounding box center [260, 635] width 381 height 31
paste textarea "Create `src/screens/Onboarding/SummaryScreen.tsx`. Requirements: - Display MBTI…"
type textarea "Create `src/screens/Onboarding/SummaryScreen.tsx`. Requirements: - Display MBTI…"
type textarea "x"
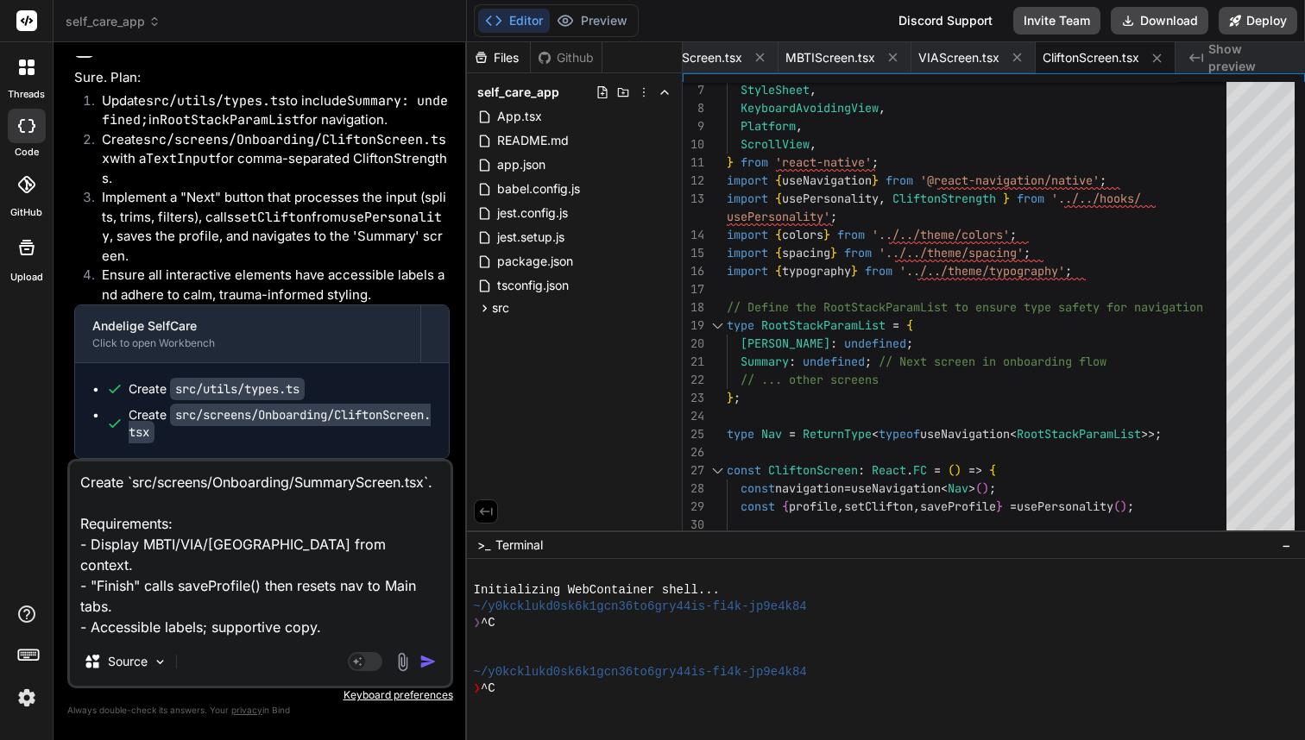
scroll to position [11484, 0]
type textarea "Create `src/screens/Onboarding/SummaryScreen.tsx`. Requirements: - Display MBTI…"
click at [427, 664] on img "button" at bounding box center [427, 661] width 17 height 17
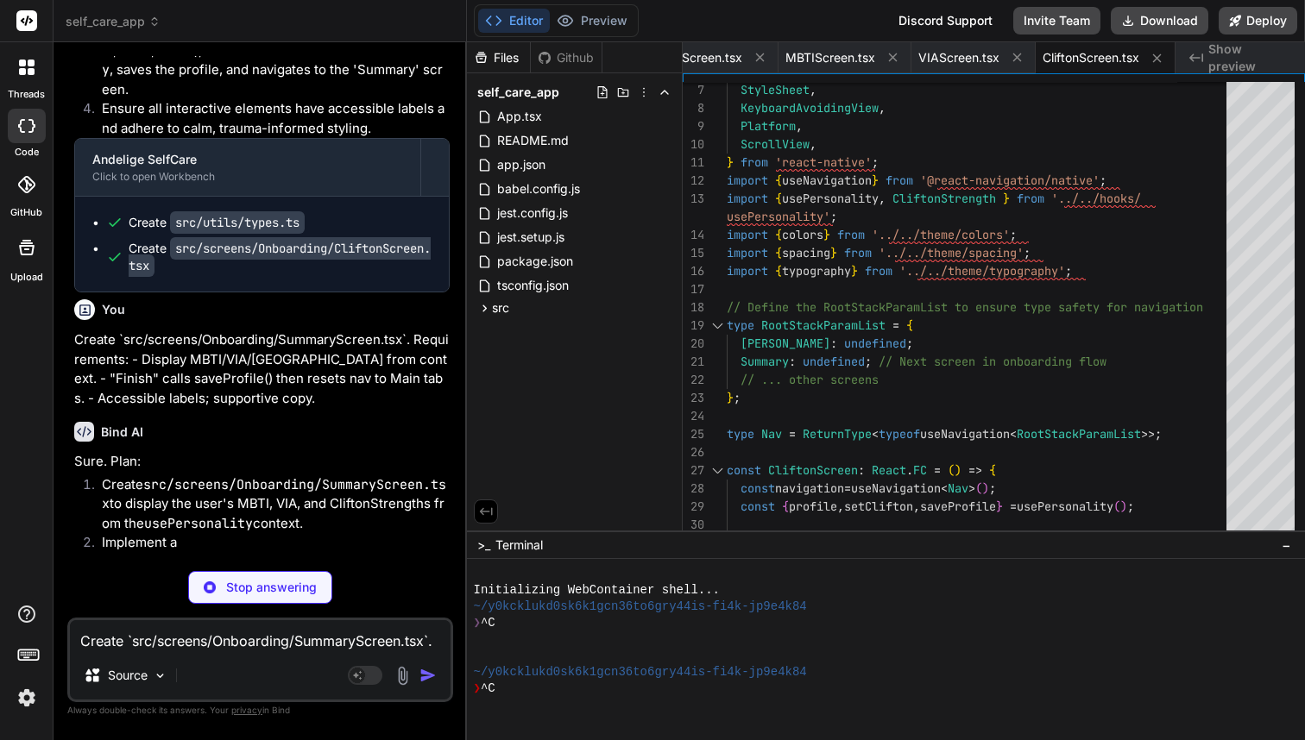
scroll to position [11544, 0]
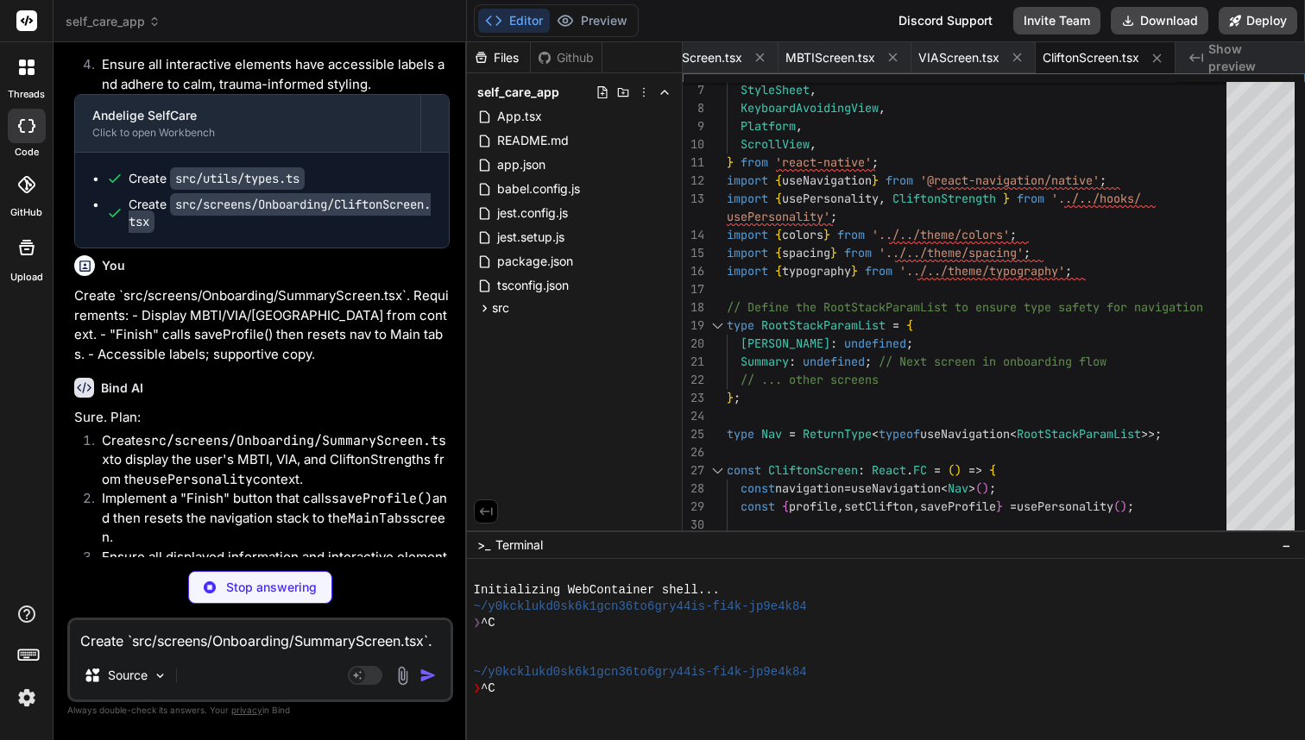
type textarea "x"
type textarea "export default SummaryScreen;"
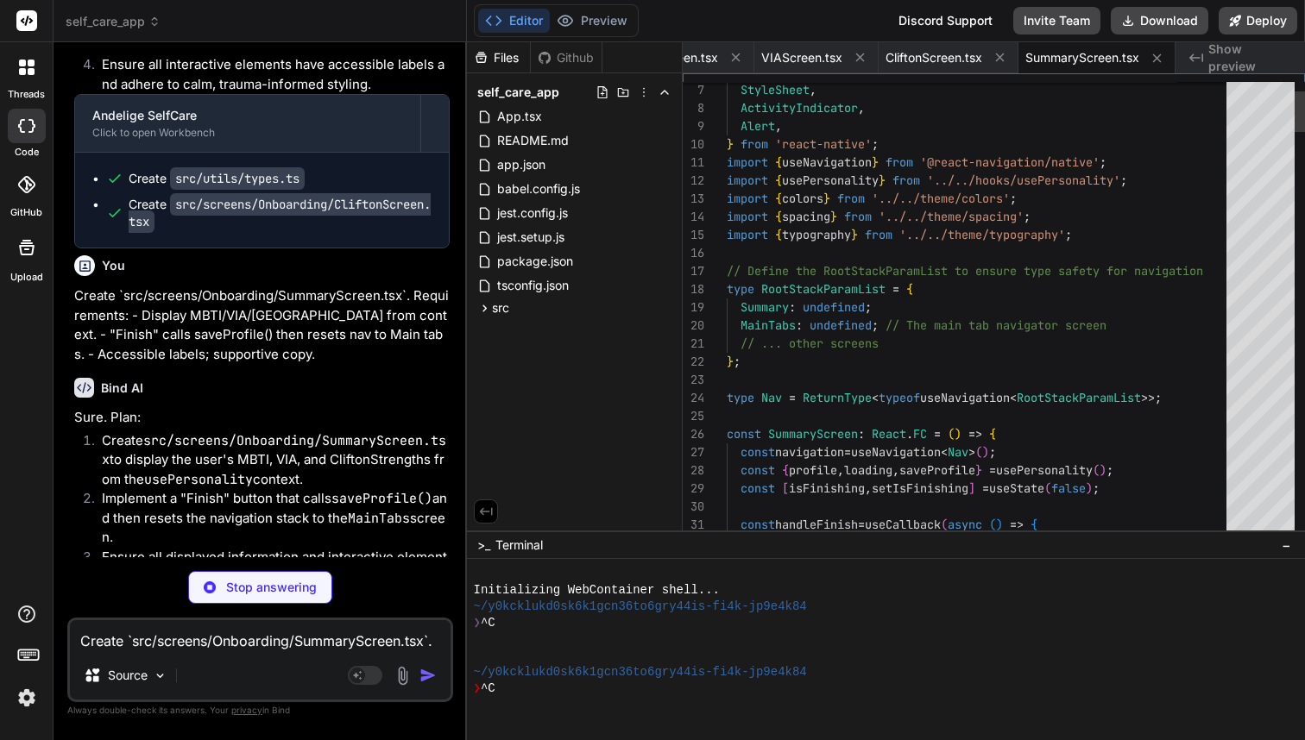
type textarea "x"
